Goal: Task Accomplishment & Management: Manage account settings

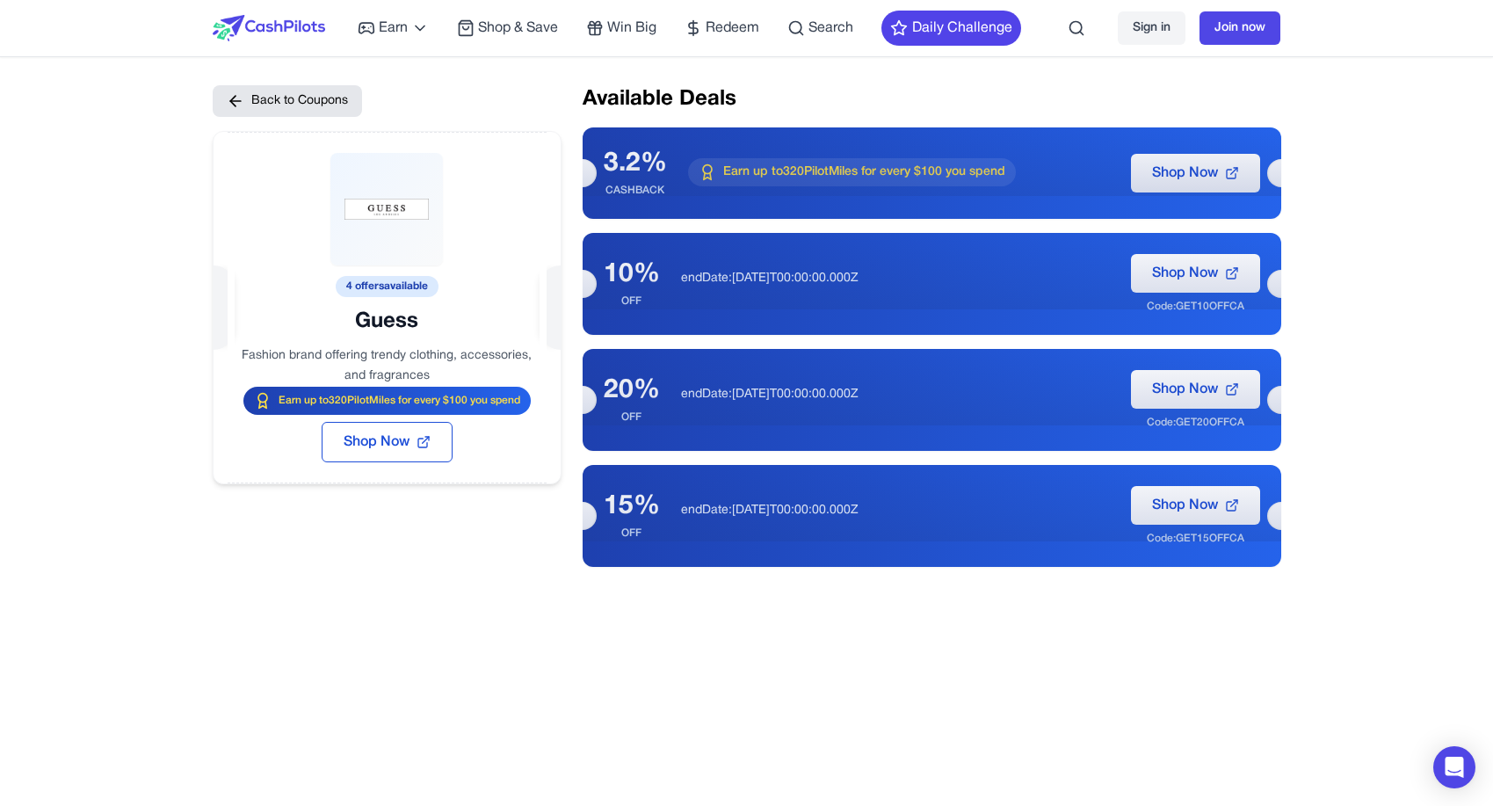
click at [1156, 28] on link "Sign in" at bounding box center [1152, 27] width 68 height 33
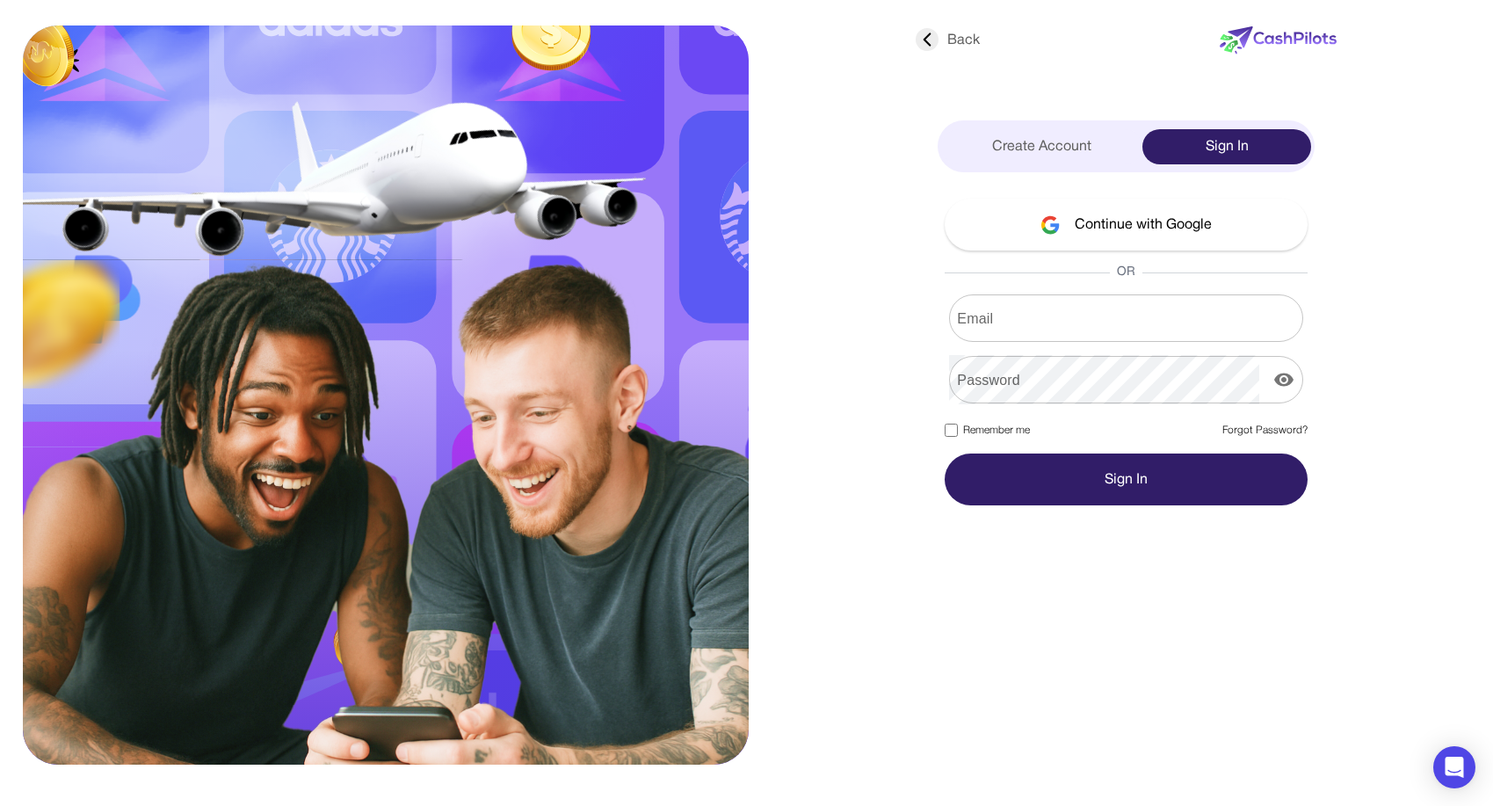
click at [1137, 232] on button "Continue with Google" at bounding box center [1126, 225] width 363 height 52
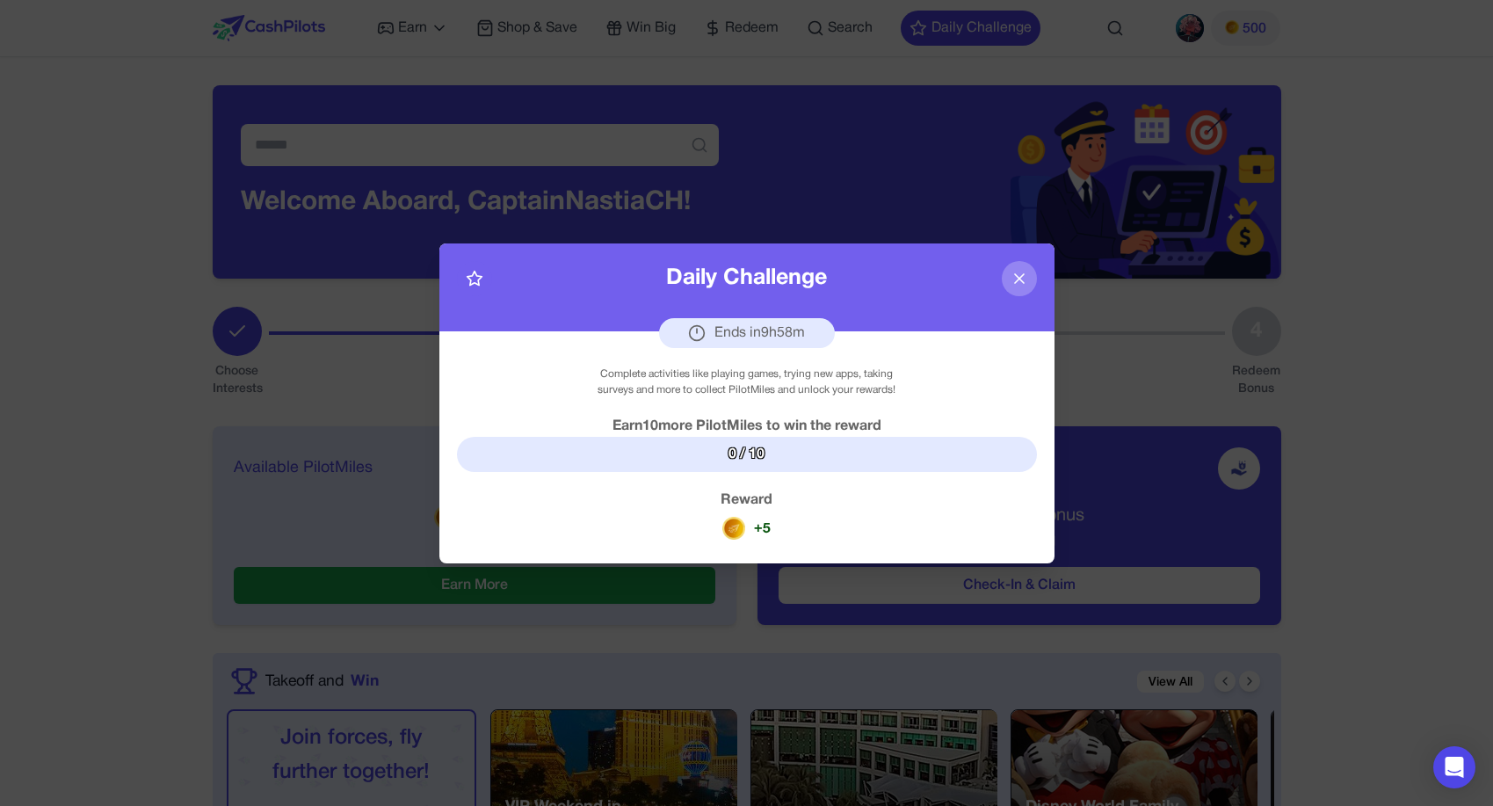
click at [1024, 274] on icon at bounding box center [1019, 278] width 9 height 9
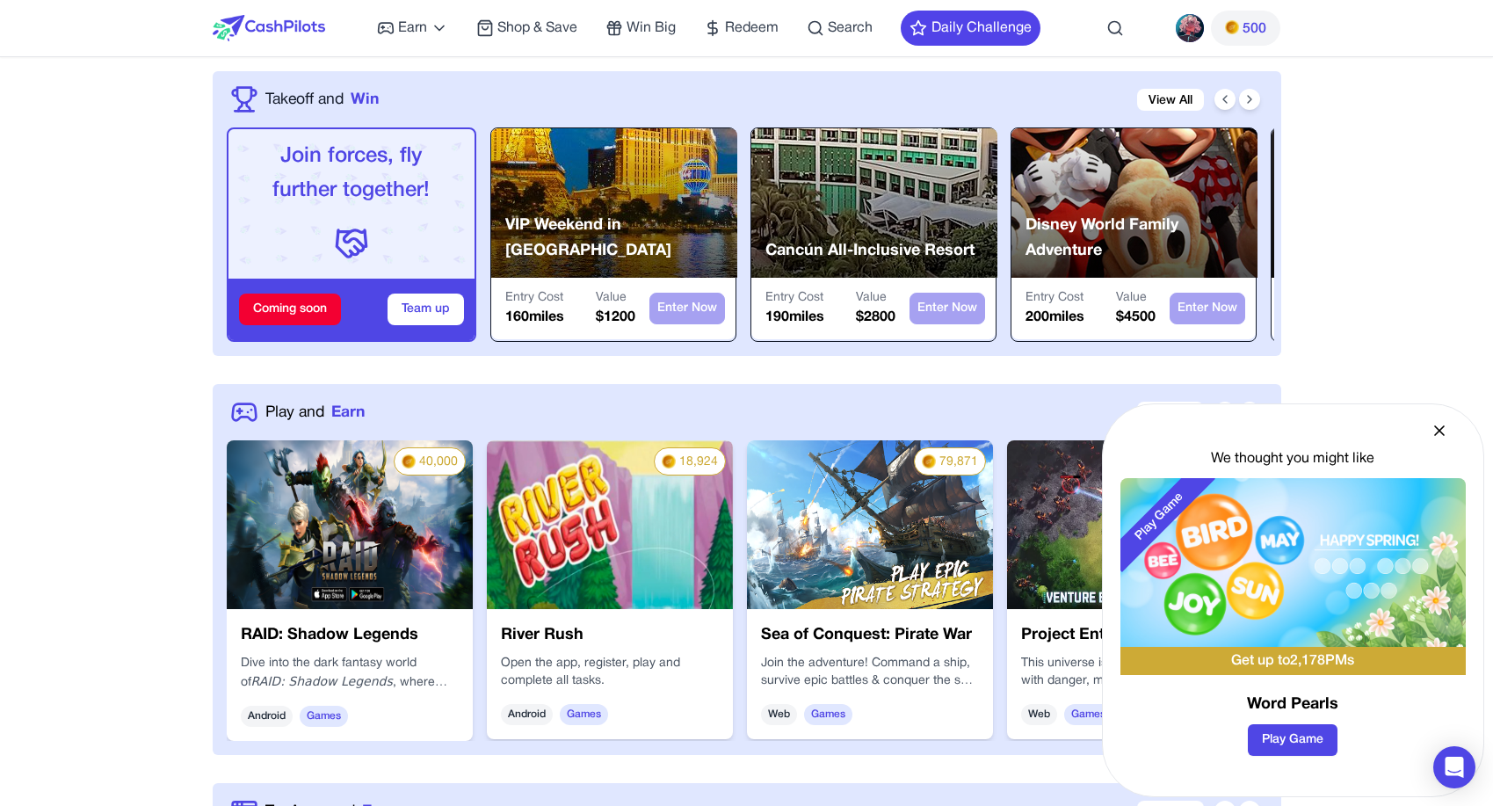
scroll to position [771, 0]
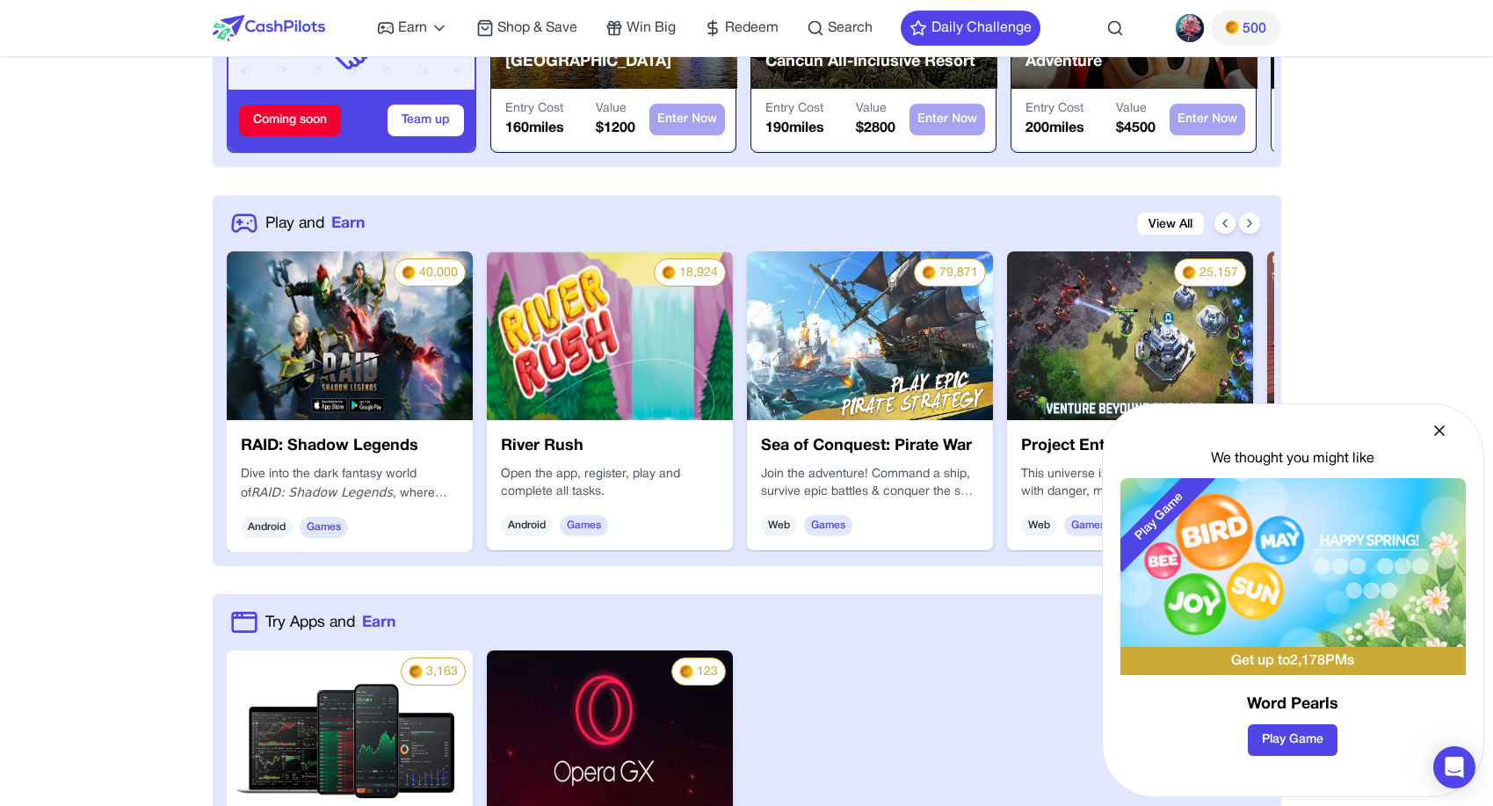
click at [1444, 424] on icon at bounding box center [1440, 431] width 18 height 18
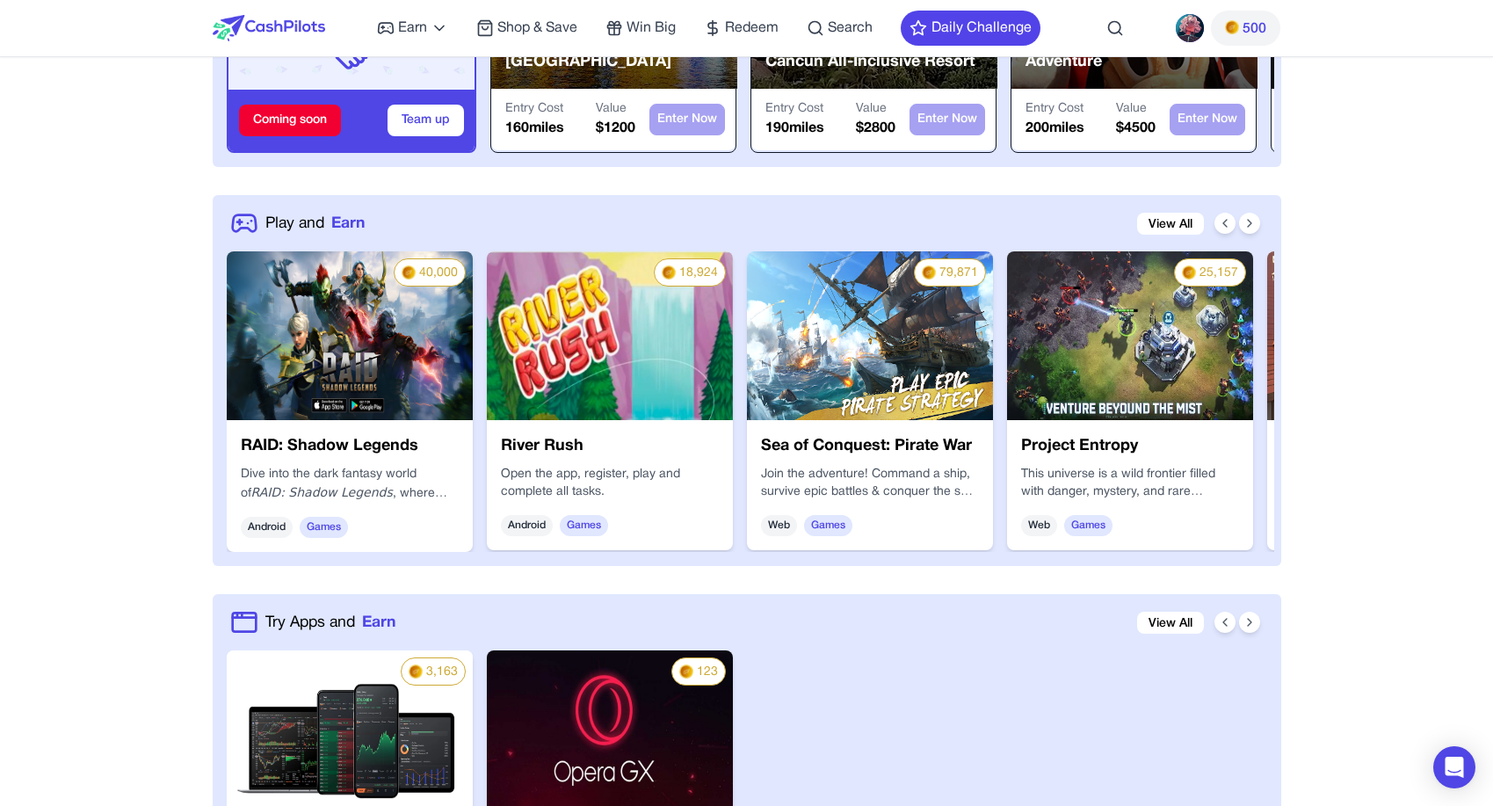
click at [1250, 21] on span "500" at bounding box center [1254, 28] width 24 height 21
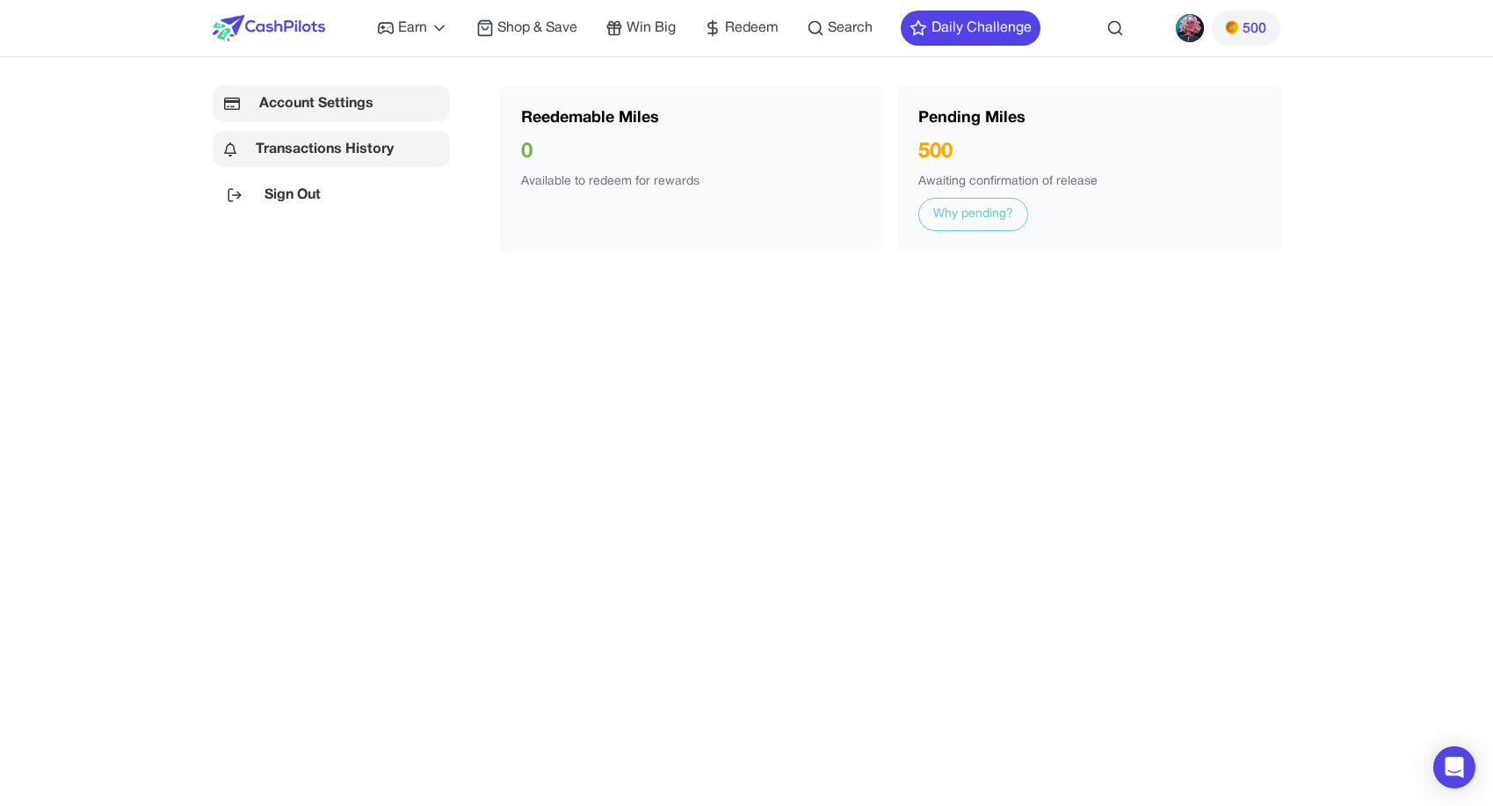
click at [288, 109] on link "Account Settings" at bounding box center [331, 103] width 237 height 36
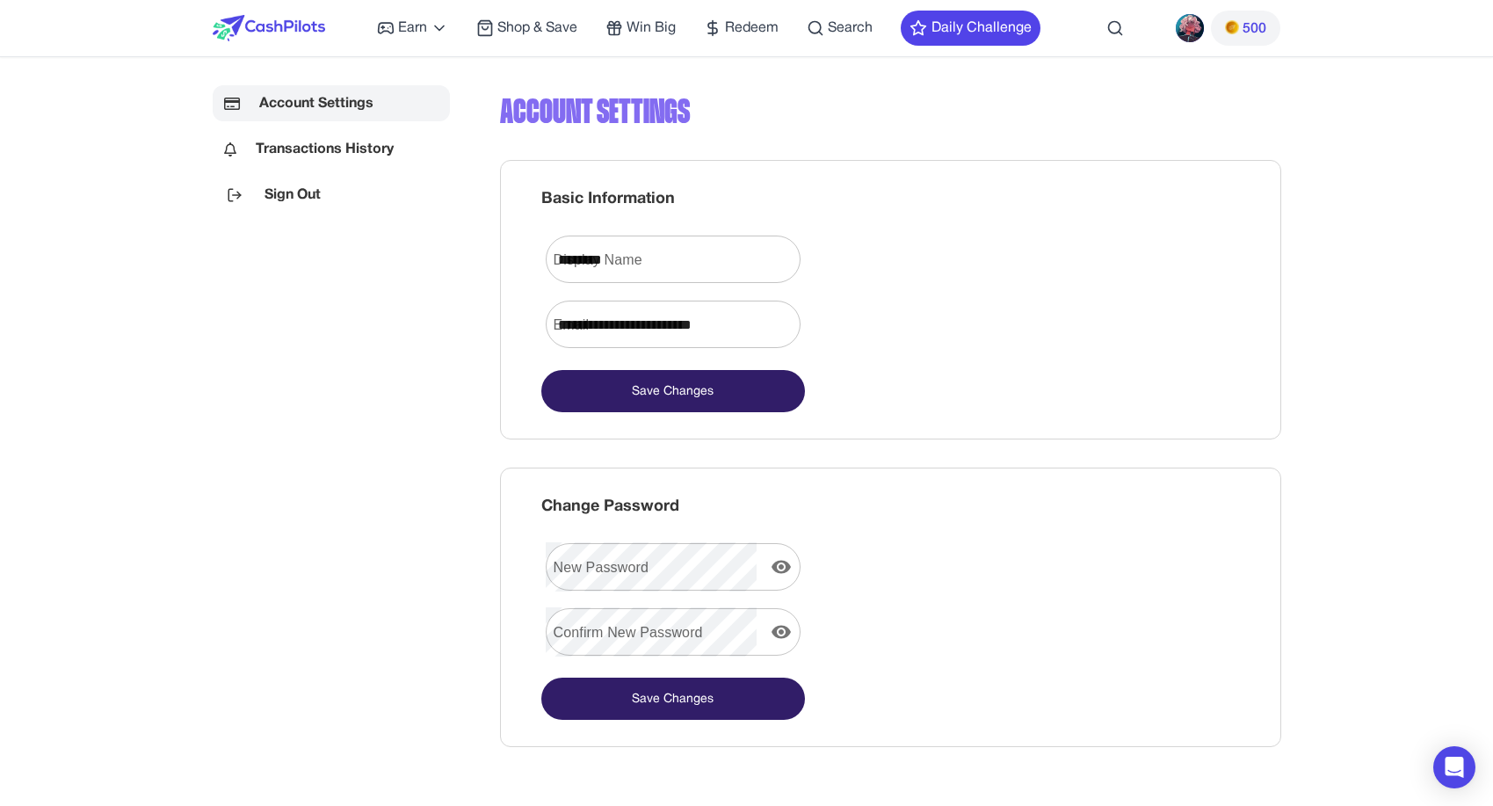
click at [1193, 33] on img at bounding box center [1190, 28] width 28 height 28
click at [1187, 35] on img at bounding box center [1190, 28] width 28 height 28
